Goal: Find specific page/section: Find specific page/section

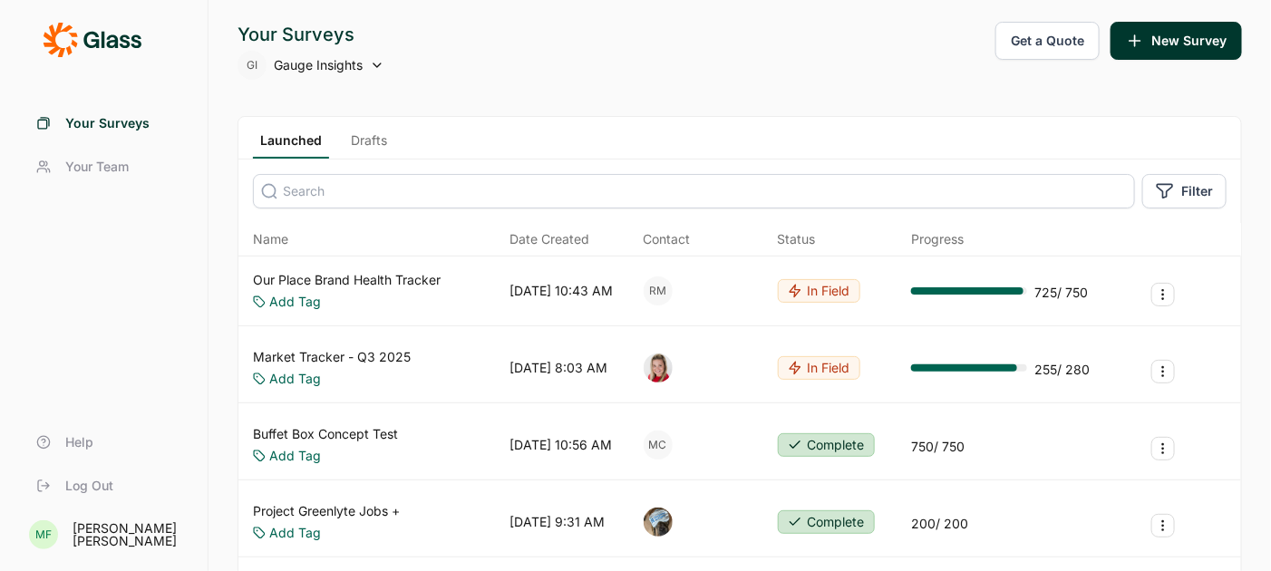
click at [306, 68] on span "Gauge Insights" at bounding box center [318, 65] width 89 height 18
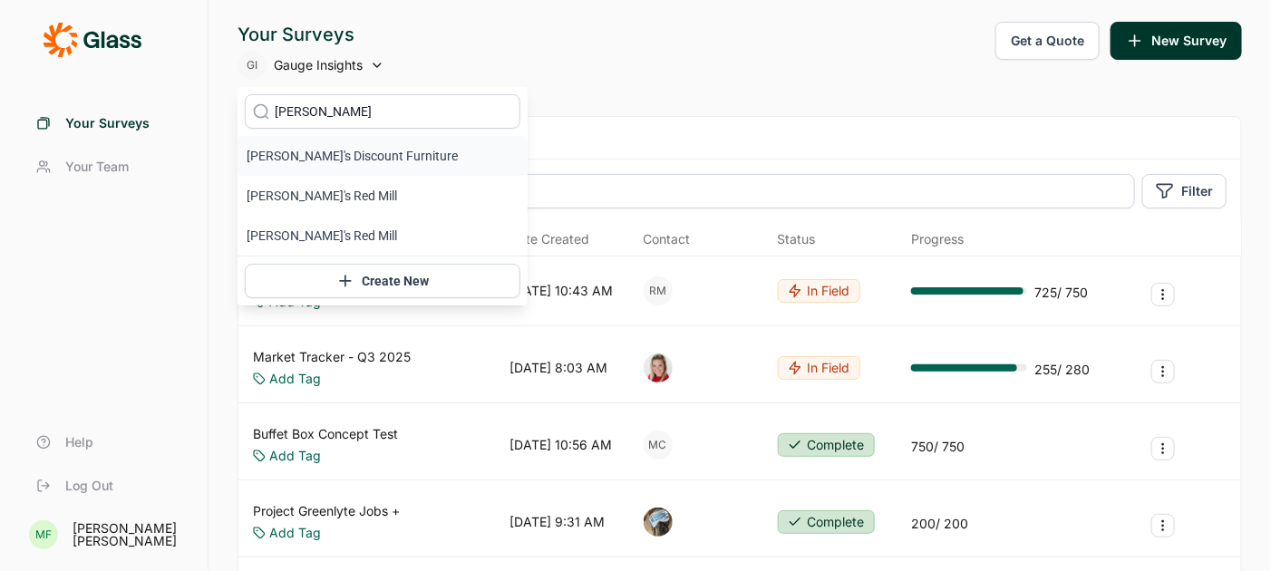
type input "[PERSON_NAME]"
click at [345, 147] on li "[PERSON_NAME]'s Discount Furniture" at bounding box center [383, 156] width 290 height 40
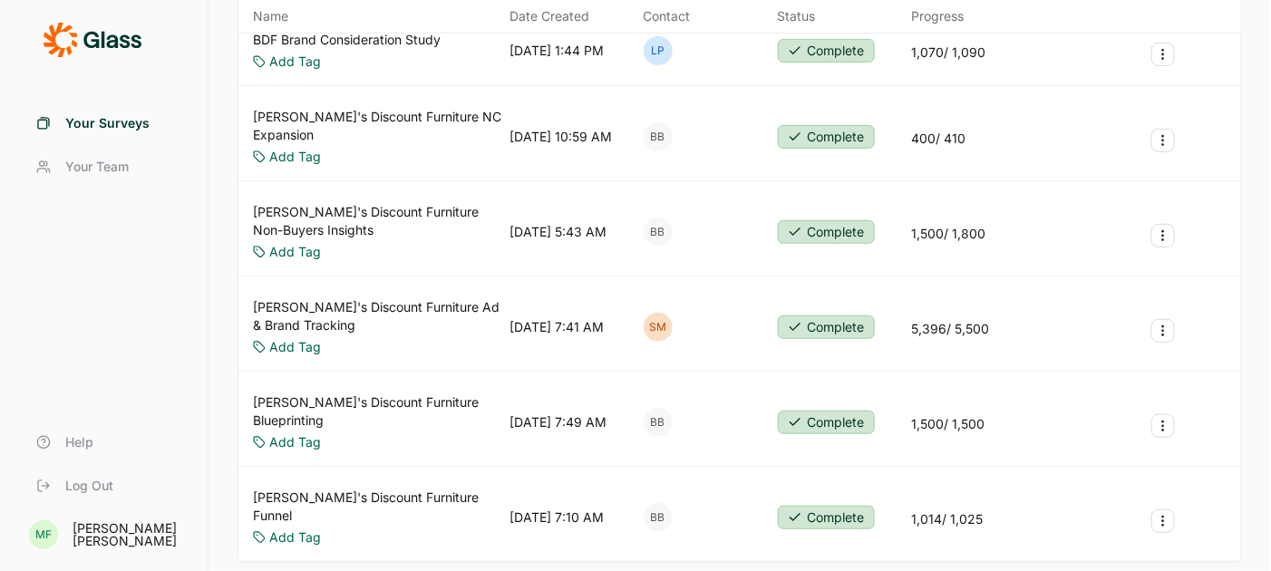
scroll to position [277, 0]
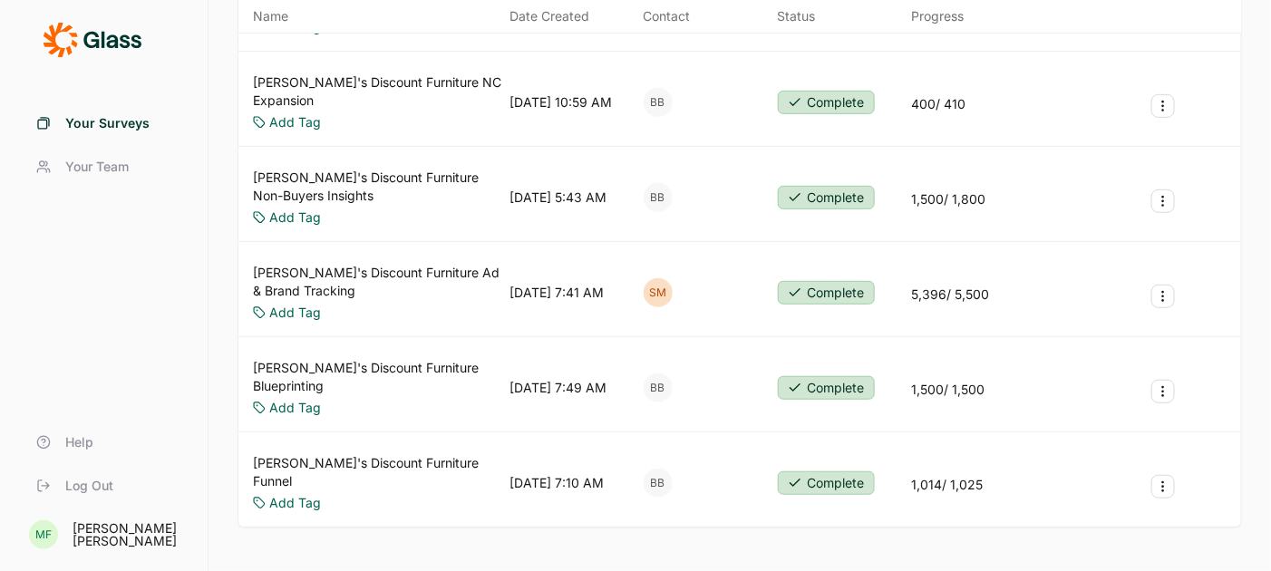
click at [401, 264] on link "[PERSON_NAME]'s Discount Furniture Ad & Brand Tracking" at bounding box center [377, 282] width 249 height 36
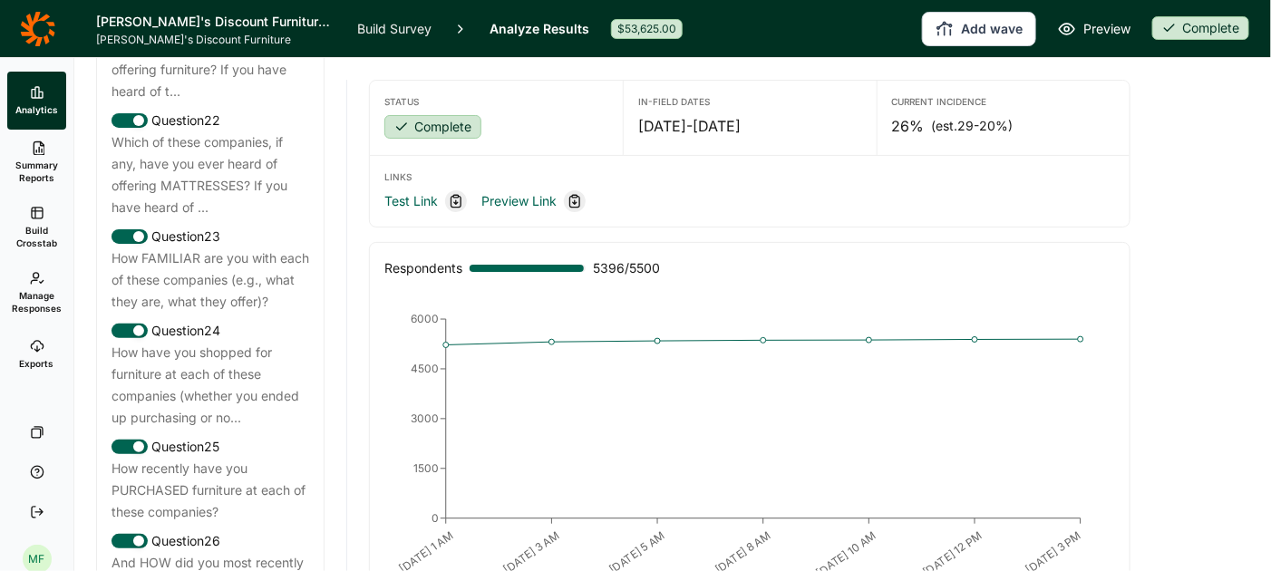
scroll to position [3190, 0]
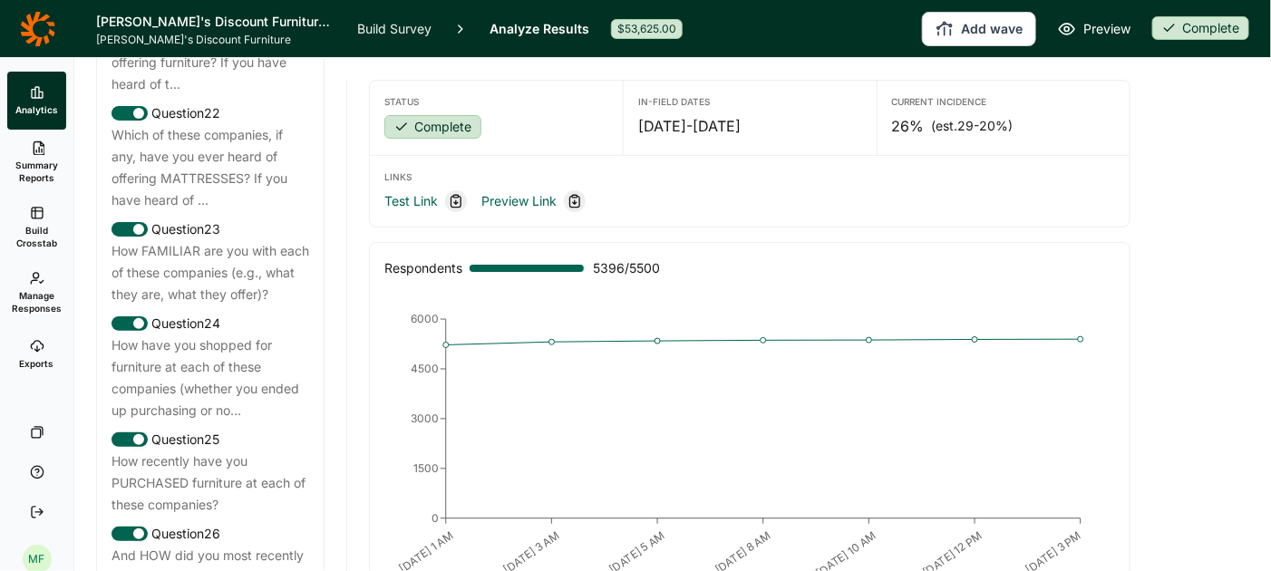
click at [244, 343] on div "How have you shopped for furniture at each of these companies (whether you ende…" at bounding box center [211, 378] width 198 height 87
